Goal: Task Accomplishment & Management: Manage account settings

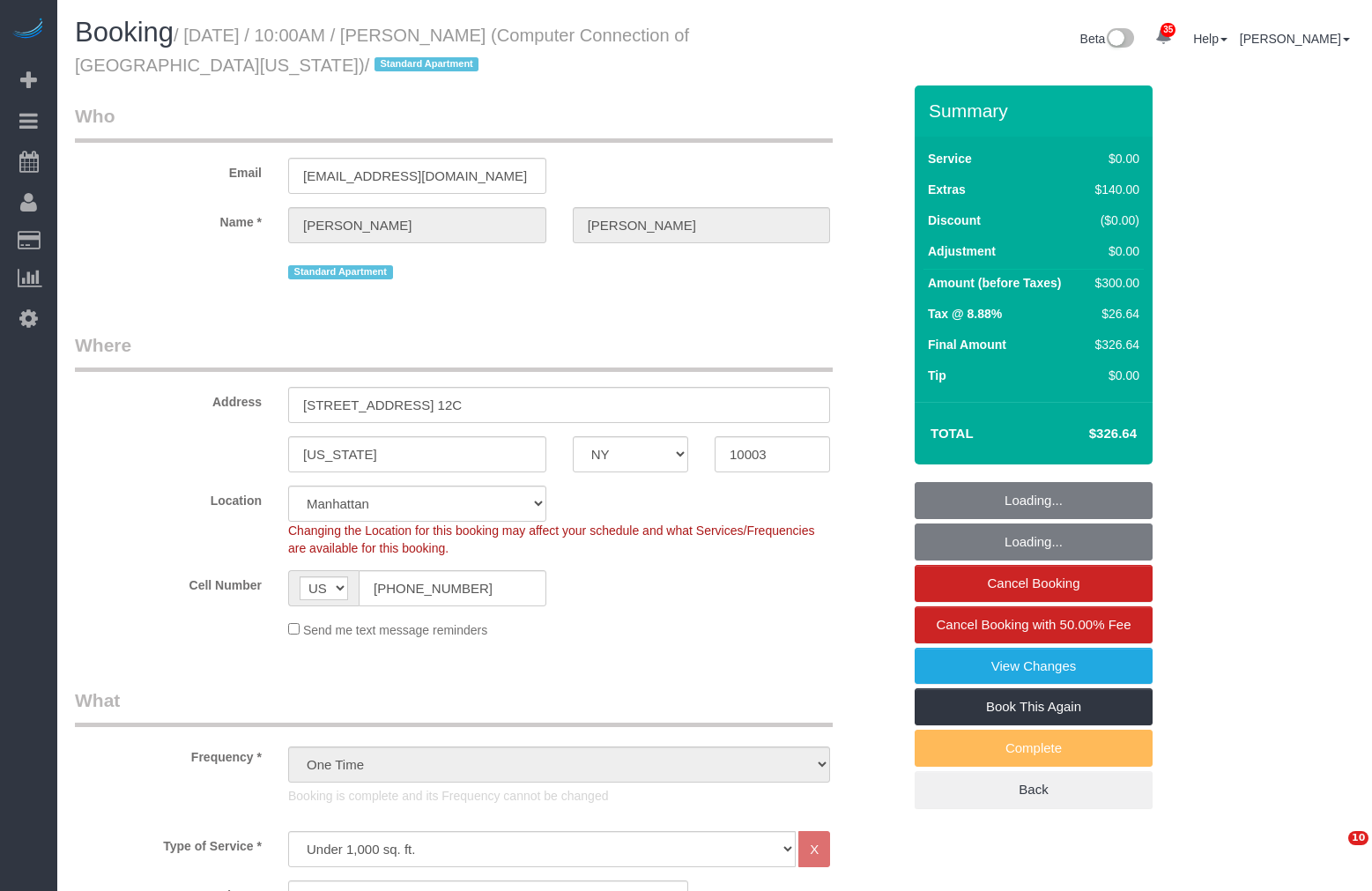
select select "NY"
select select "1"
select select "spot1"
select select "number:56"
select select "number:72"
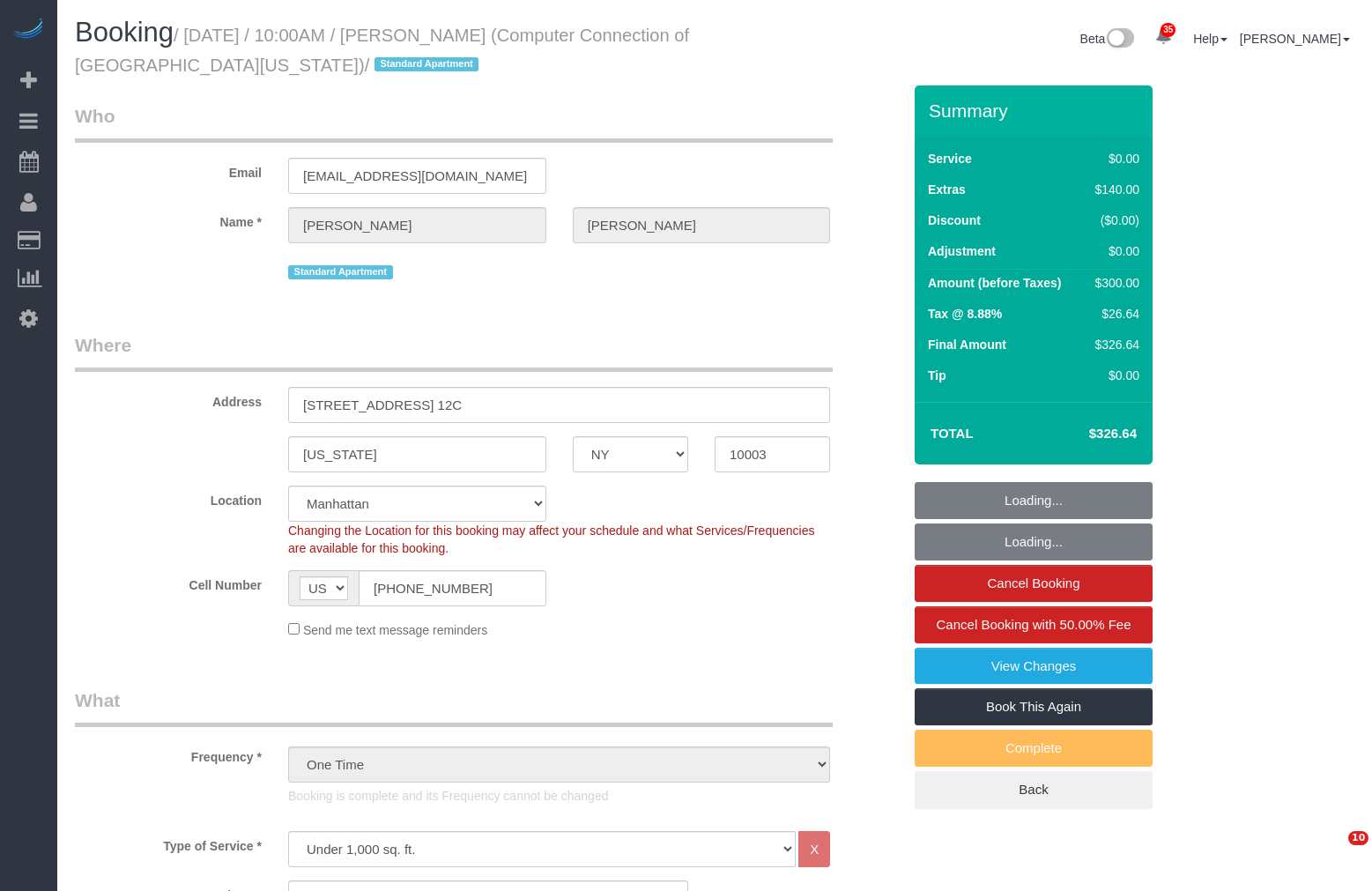
select select "number:15"
select select "number:6"
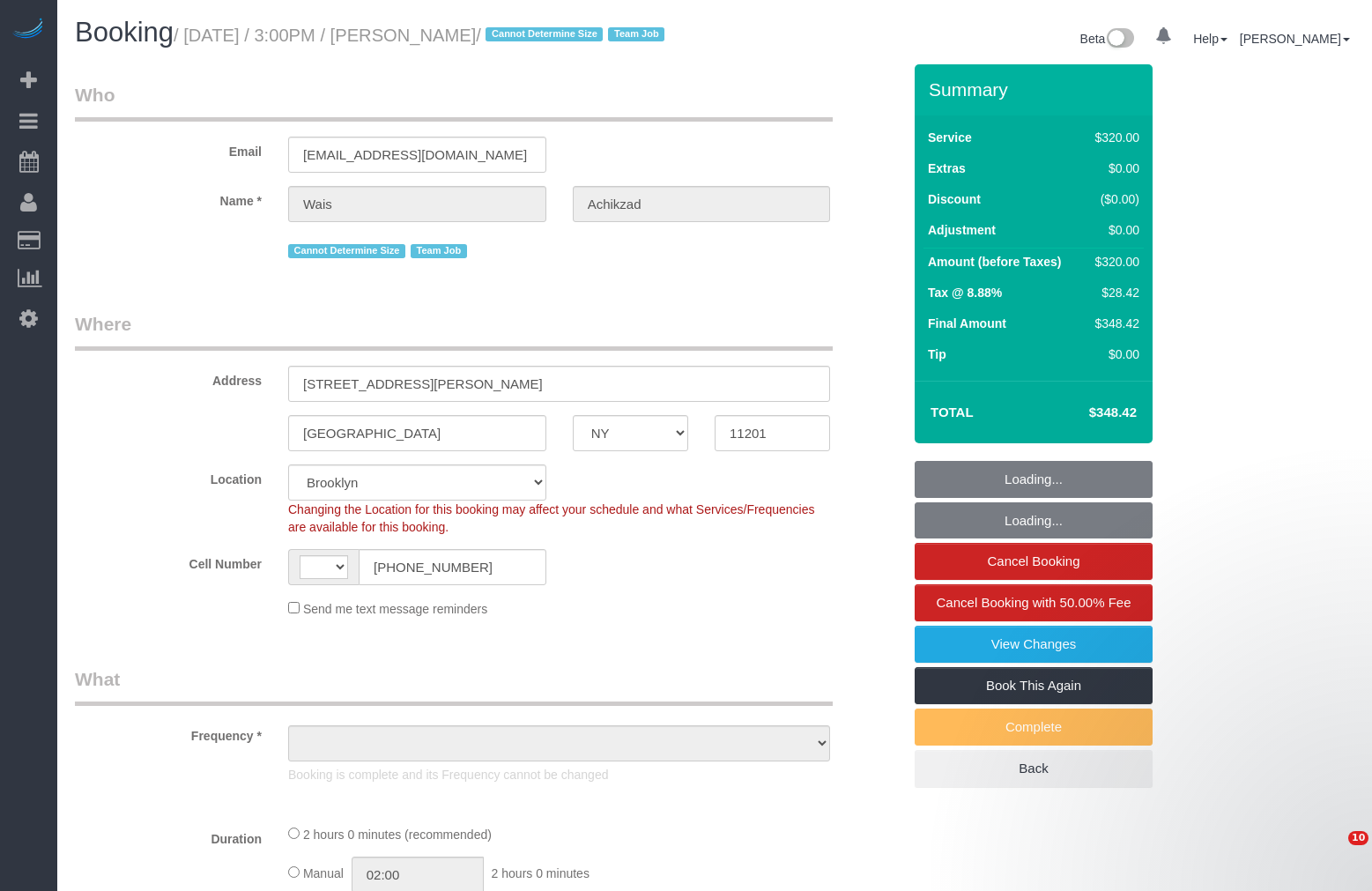
select select "NY"
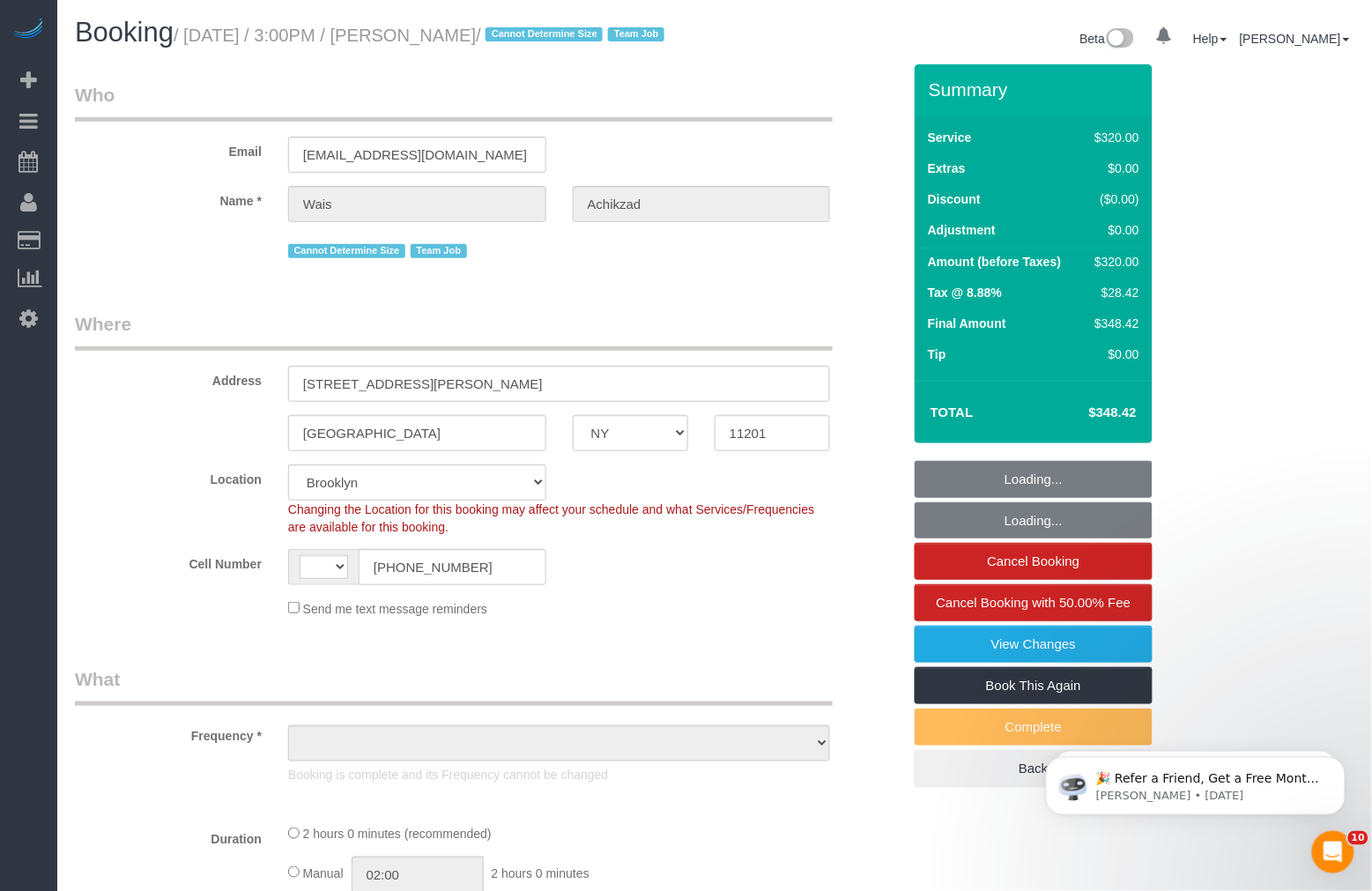
select select "string:US"
select select "string:stripe-pm_1SC0l94VGloSiKo7fU27xOqZ"
select select "number:59"
select select "number:75"
select select "number:15"
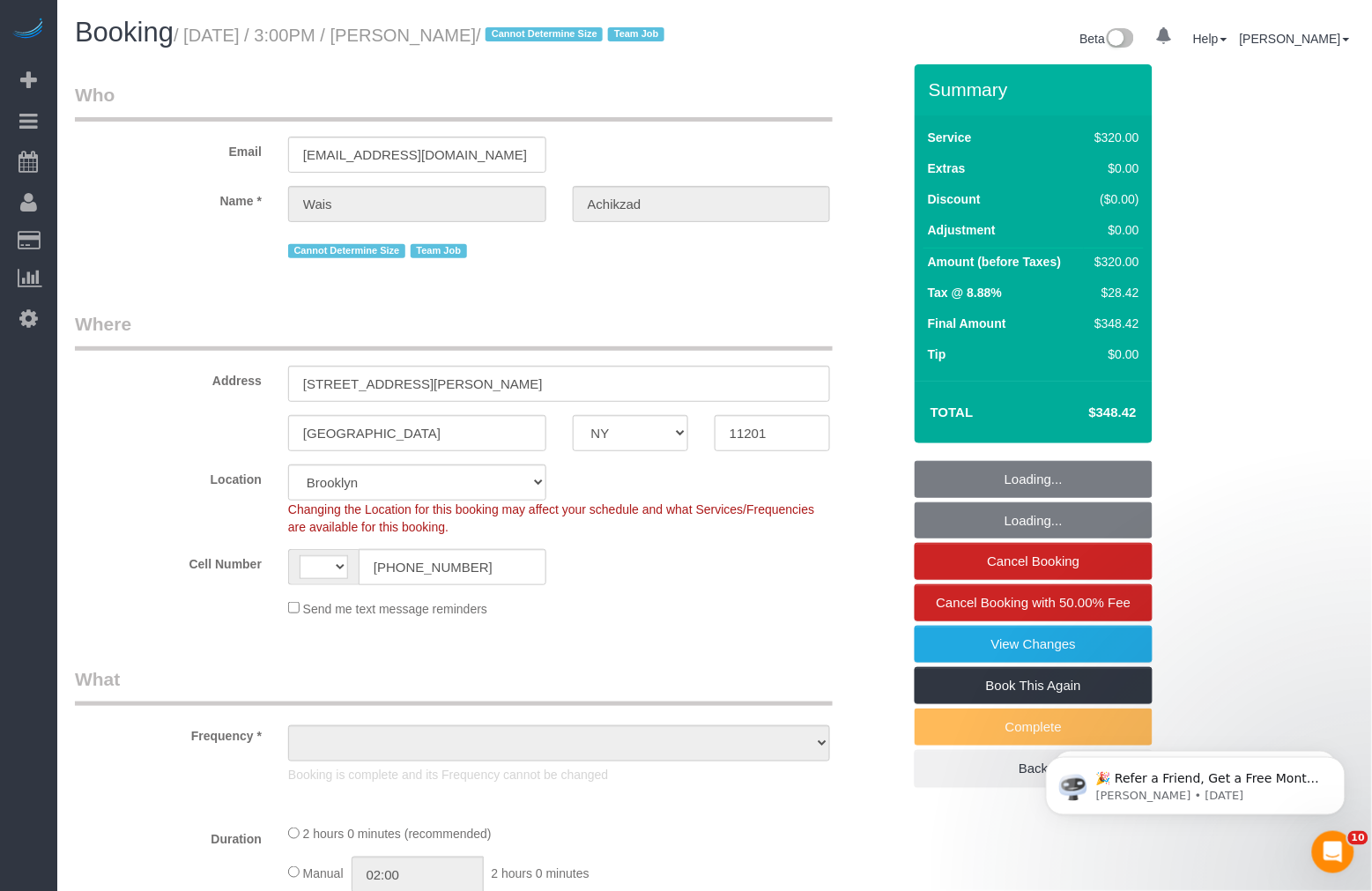
select select "number:5"
select select "object:990"
select select "spot1"
select select "object:1437"
